Goal: Task Accomplishment & Management: Manage account settings

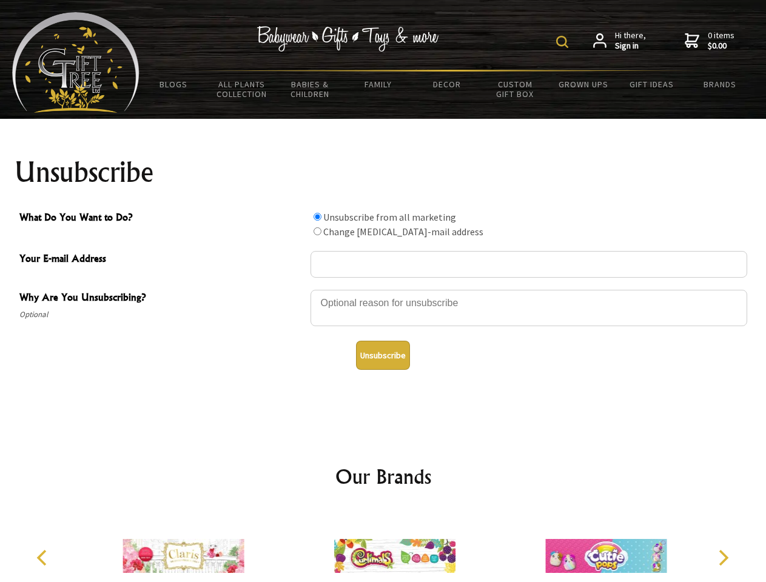
click at [564, 42] on img at bounding box center [562, 42] width 12 height 12
click at [383, 289] on div at bounding box center [528, 310] width 437 height 42
click at [317, 216] on input "What Do You Want to Do?" at bounding box center [318, 217] width 8 height 8
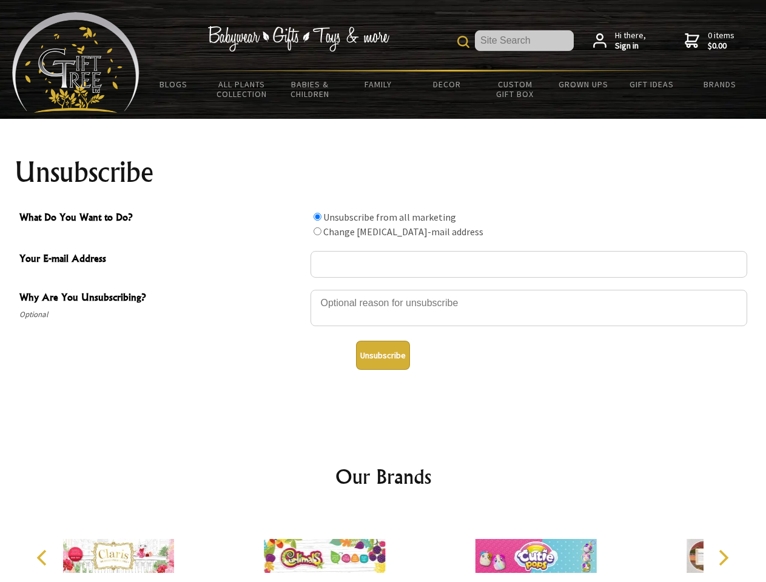
click at [317, 231] on input "What Do You Want to Do?" at bounding box center [318, 231] width 8 height 8
radio input "true"
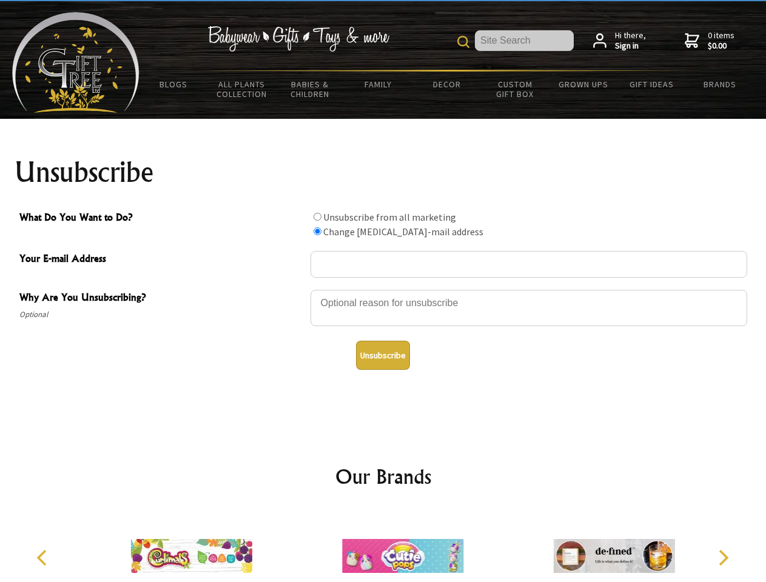
click at [383, 355] on button "Unsubscribe" at bounding box center [383, 355] width 54 height 29
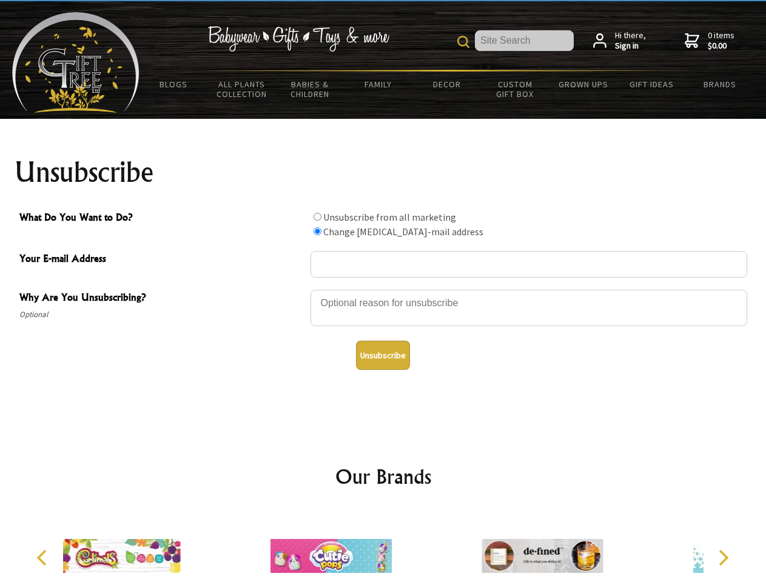
click at [383, 546] on img at bounding box center [330, 556] width 121 height 91
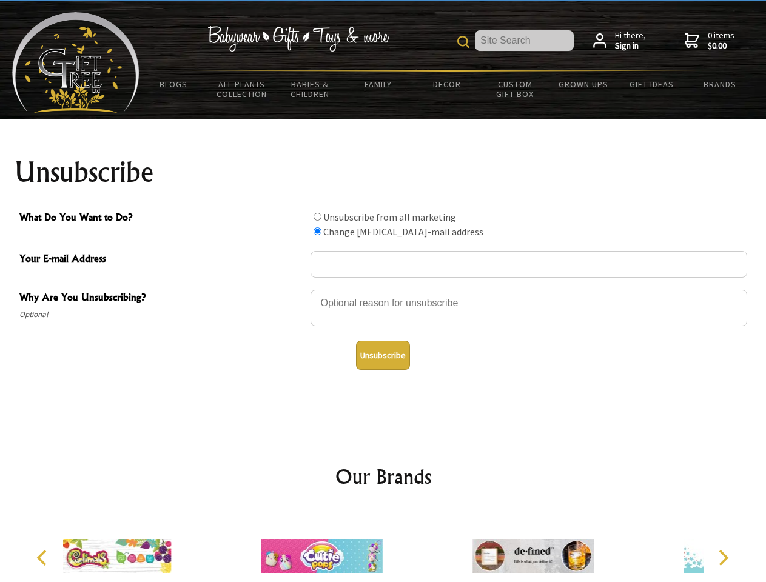
click at [44, 558] on icon "Previous" at bounding box center [43, 558] width 16 height 16
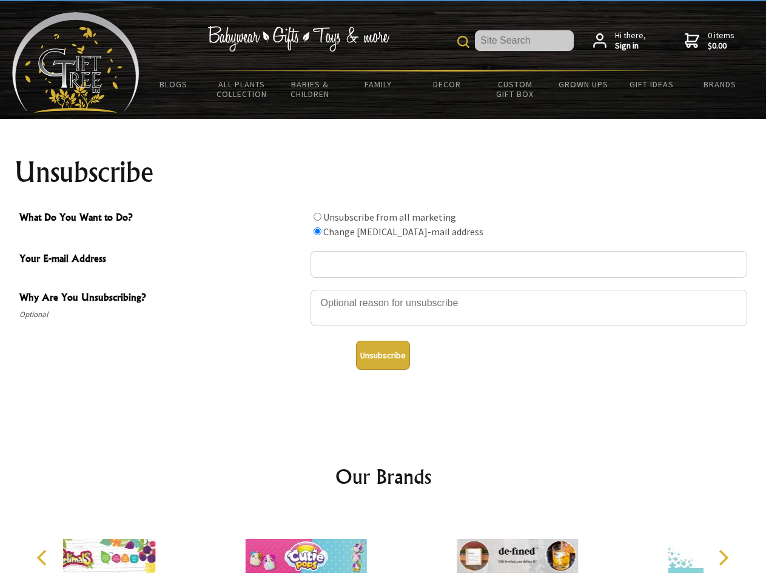
click at [723, 558] on icon "Next" at bounding box center [722, 558] width 16 height 16
